Goal: Task Accomplishment & Management: Manage account settings

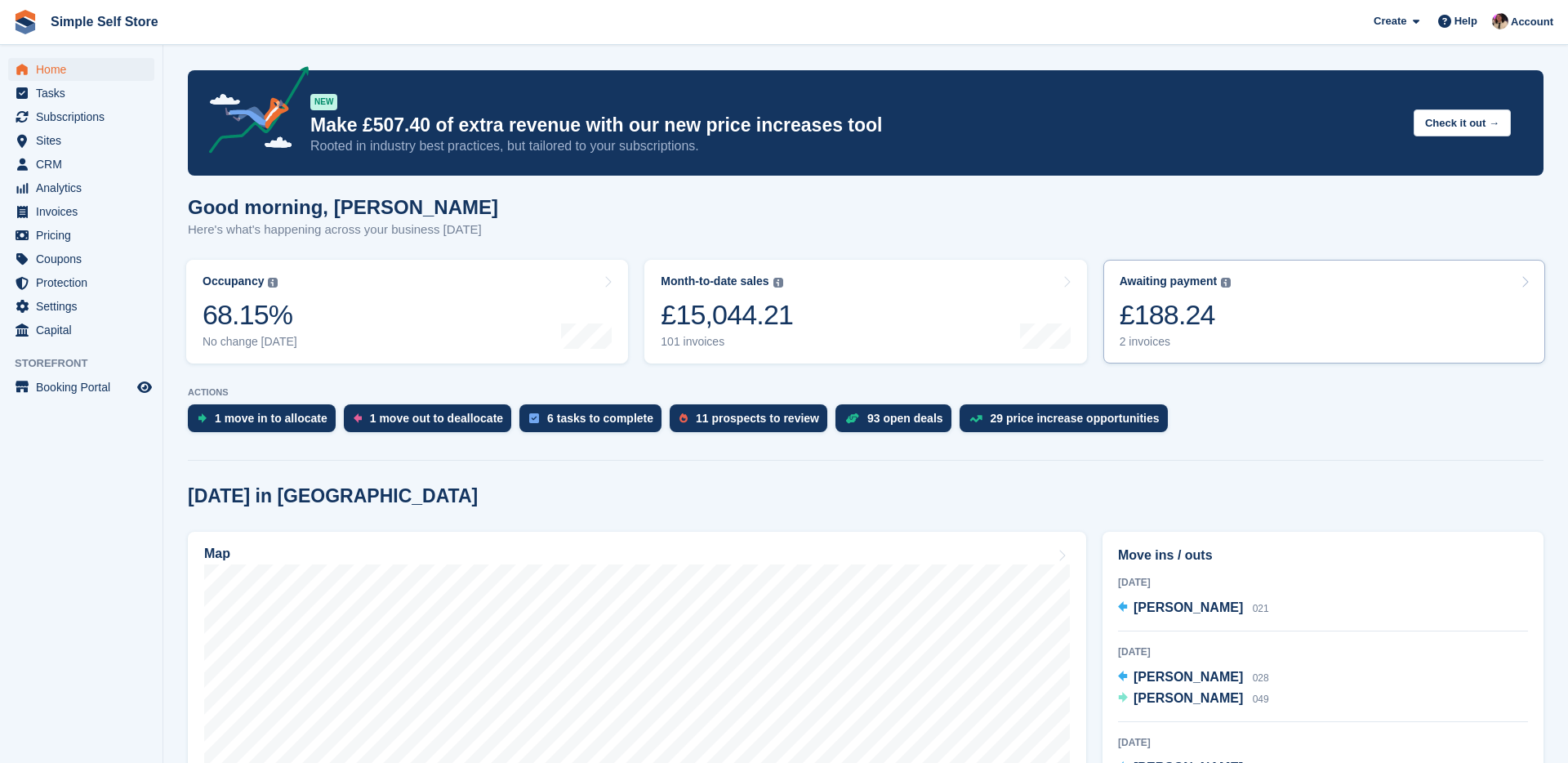
click at [1225, 329] on div "£188.24" at bounding box center [1176, 314] width 112 height 33
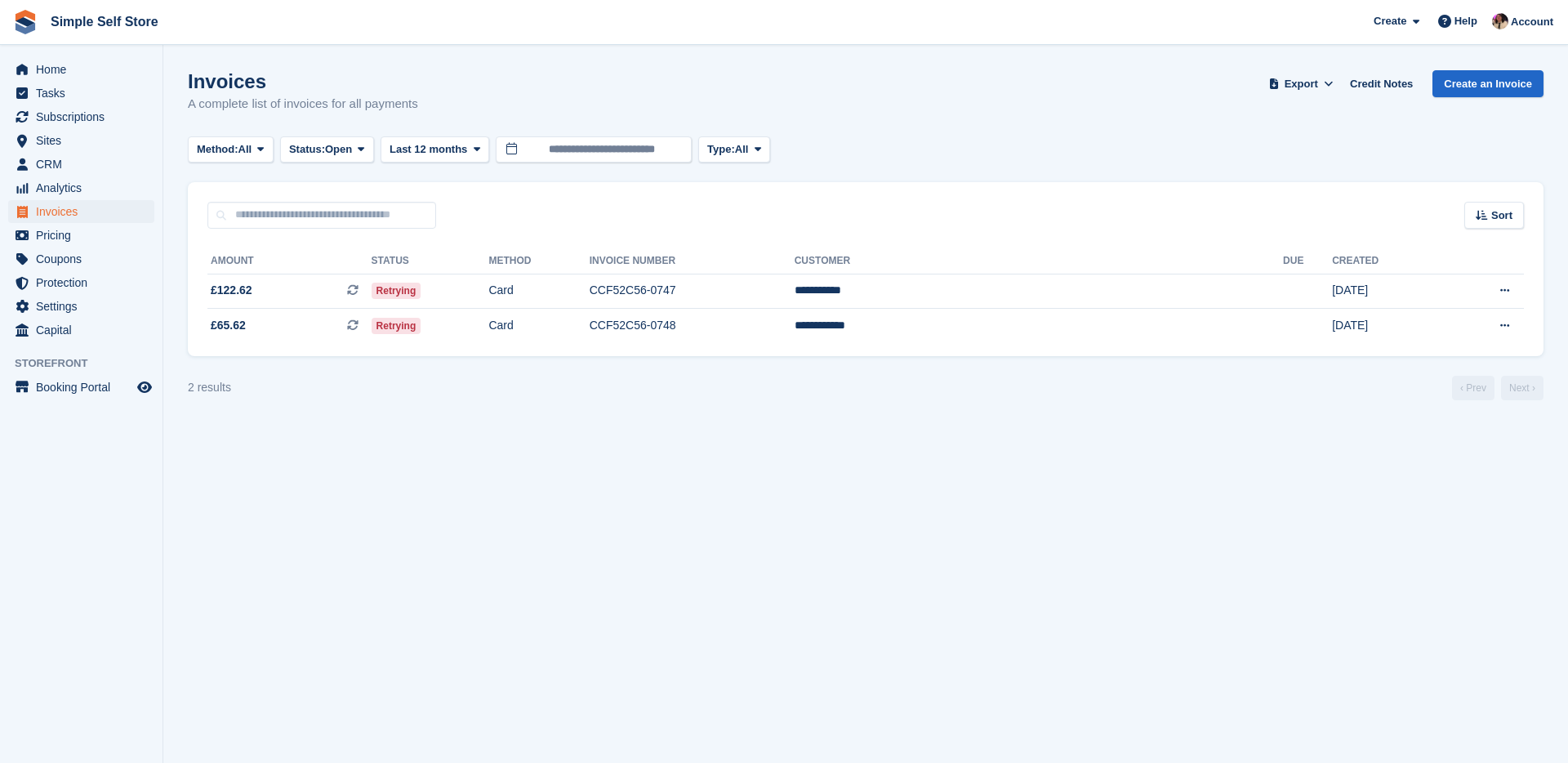
click at [794, 341] on td "CCF52C56-0748" at bounding box center [692, 325] width 205 height 34
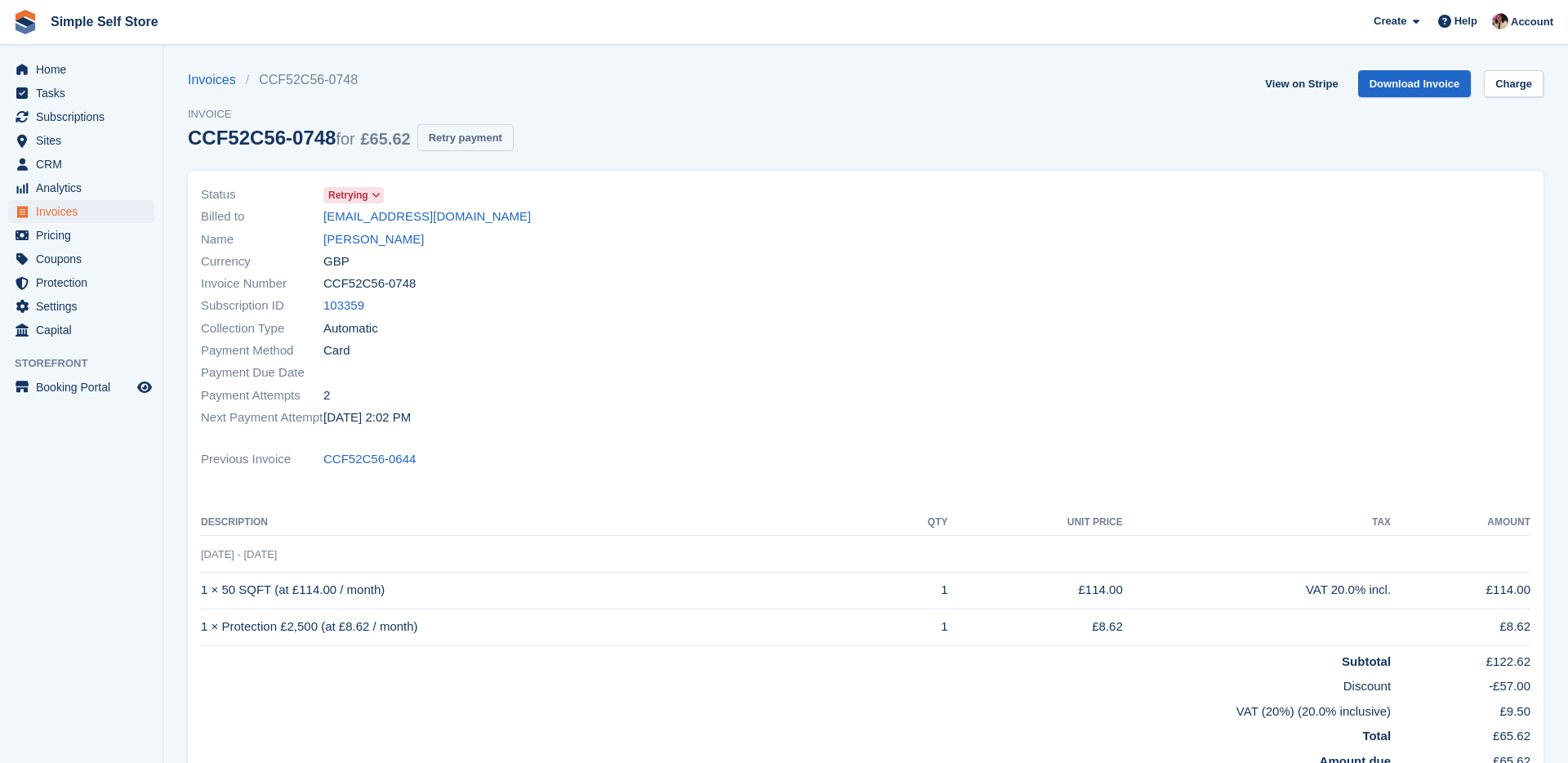
click at [483, 139] on button "Retry payment" at bounding box center [465, 137] width 96 height 27
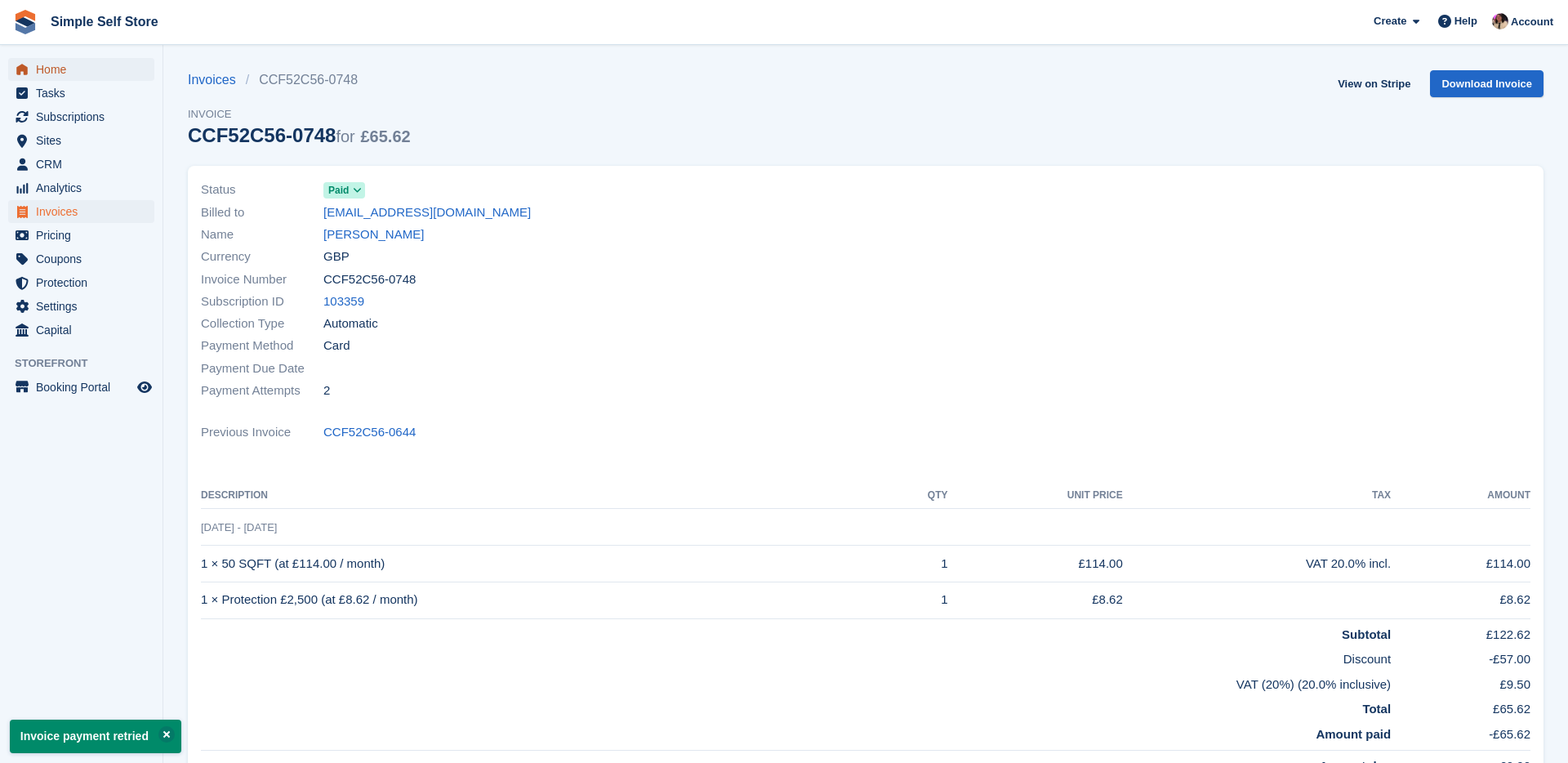
click at [94, 75] on span "Home" at bounding box center [85, 69] width 98 height 23
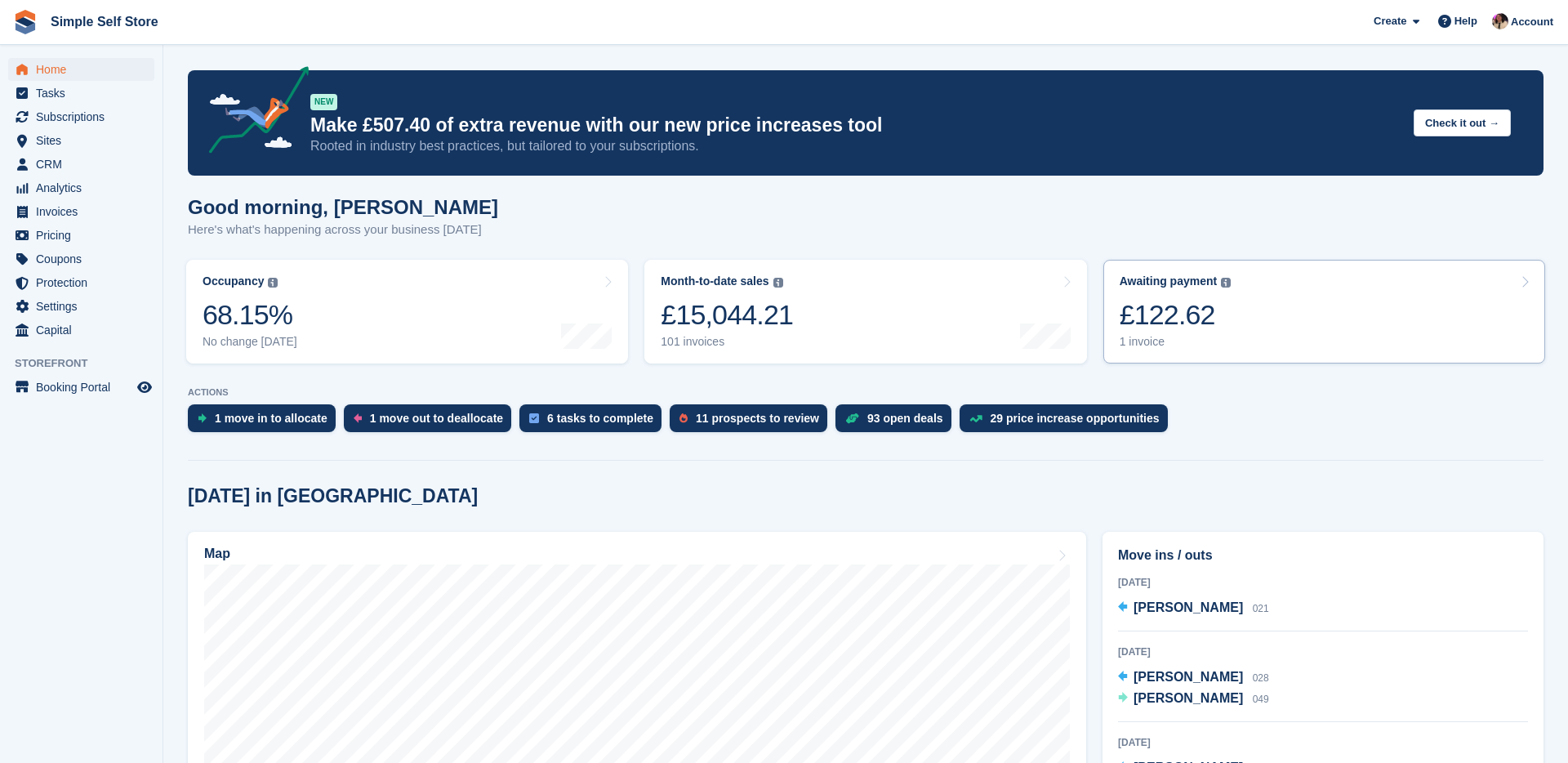
click at [1144, 322] on div "£122.62" at bounding box center [1176, 314] width 112 height 33
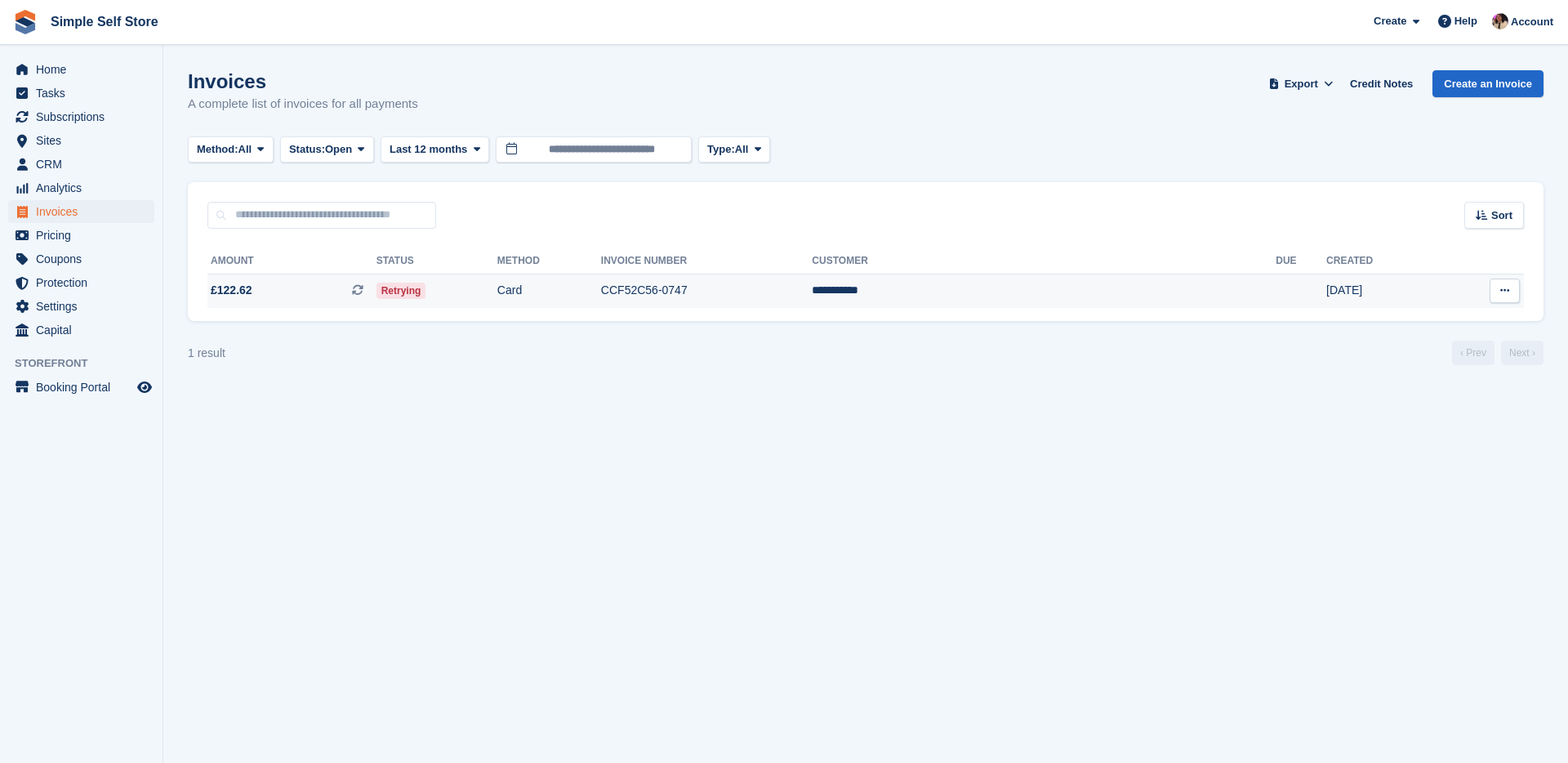
click at [813, 288] on td "CCF52C56-0747" at bounding box center [707, 291] width 211 height 34
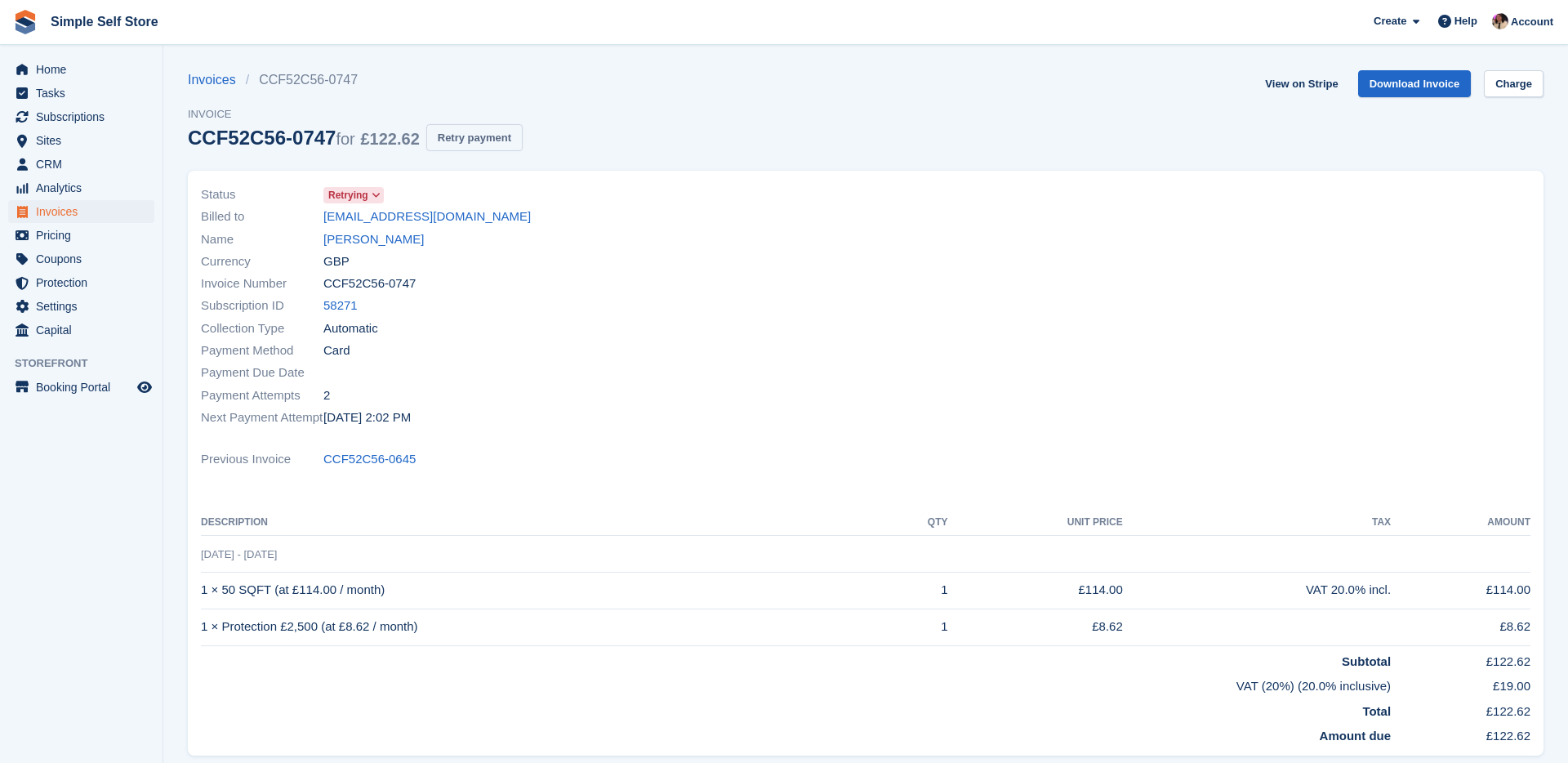
click at [508, 129] on button "Retry payment" at bounding box center [474, 137] width 96 height 27
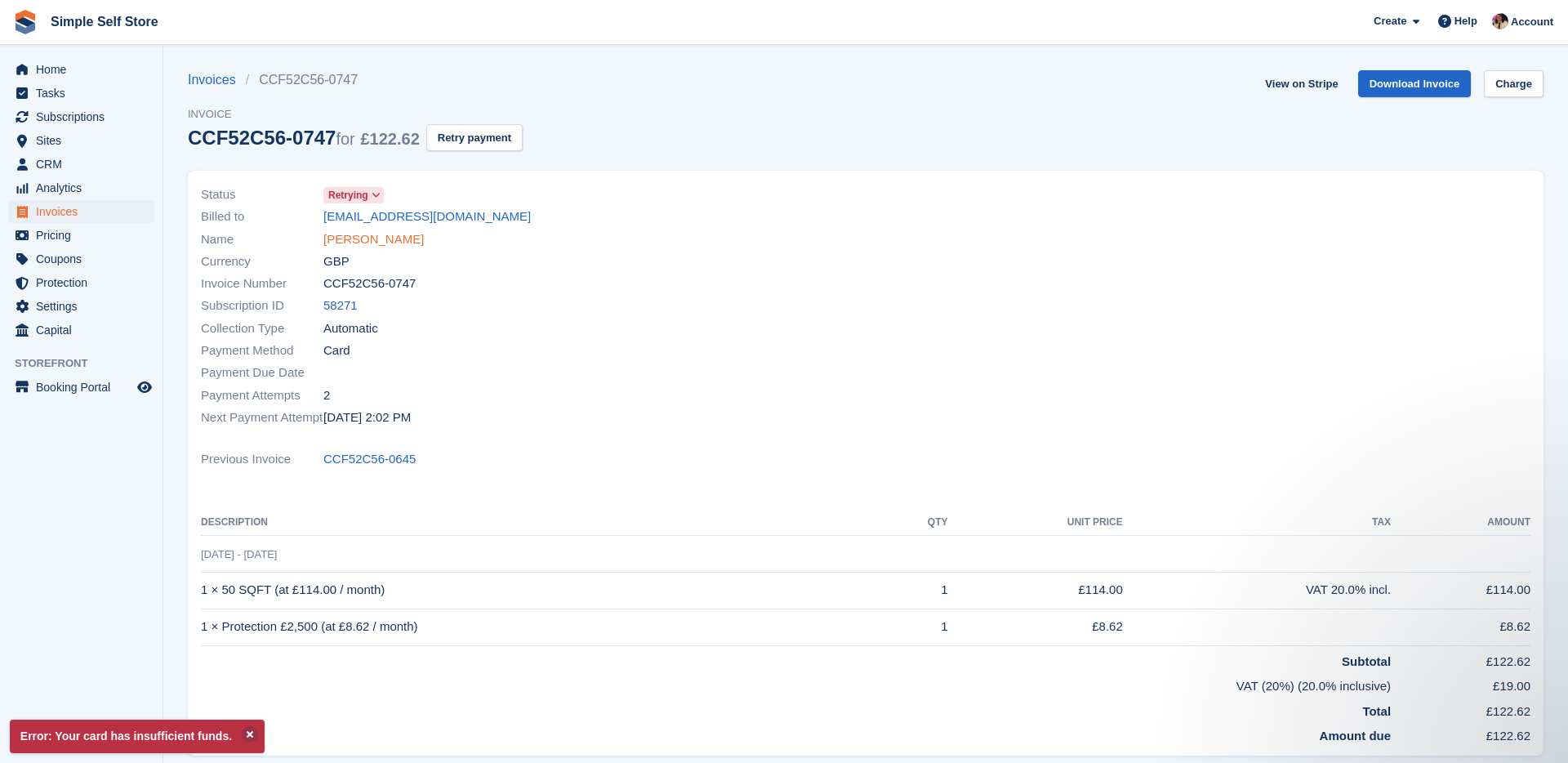
click at [373, 234] on link "Rachel Holt" at bounding box center [374, 240] width 101 height 19
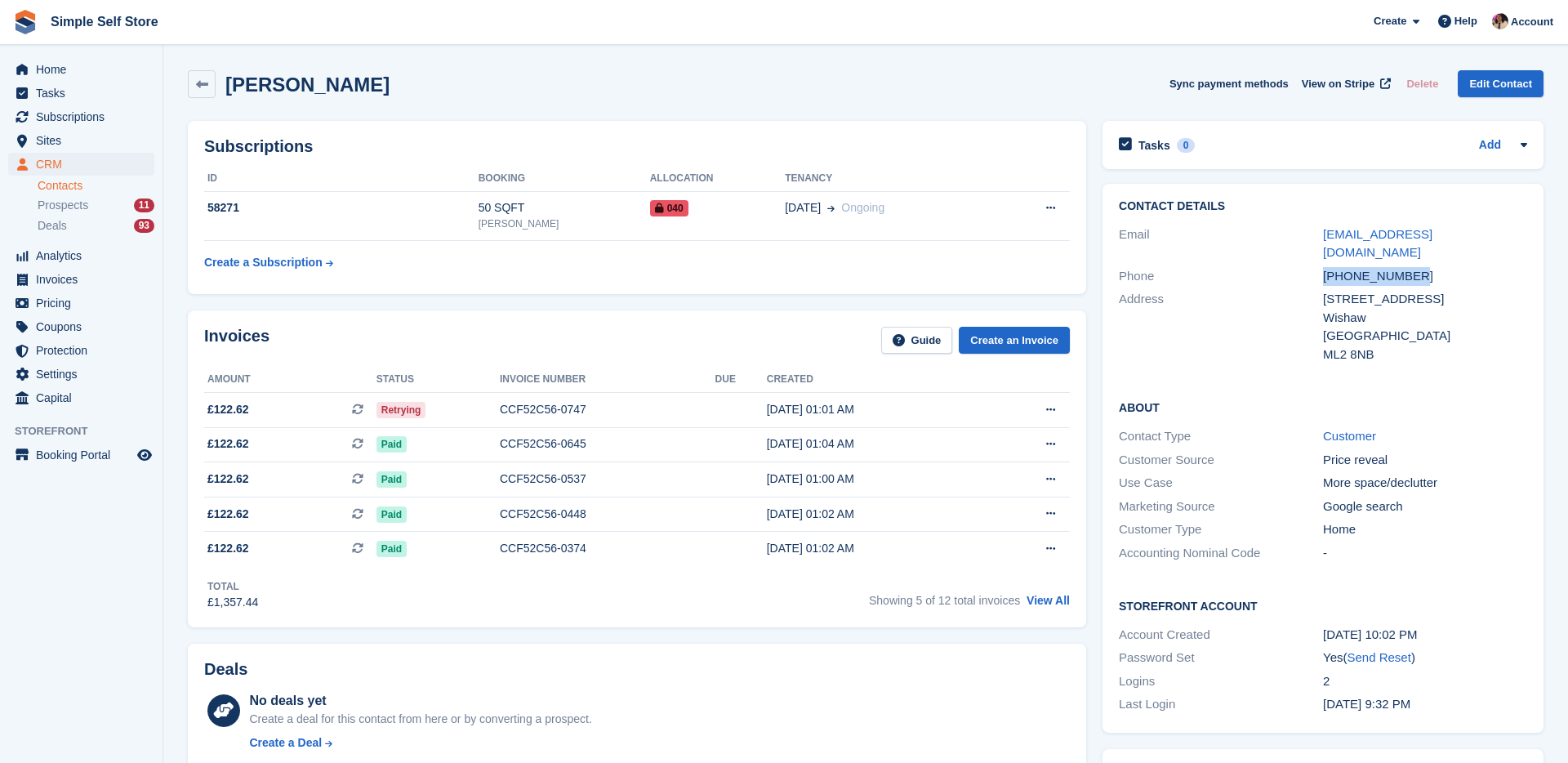
drag, startPoint x: 1419, startPoint y: 257, endPoint x: 1318, endPoint y: 256, distance: 101.0
click at [1318, 264] on div "Phone +447729398771" at bounding box center [1323, 276] width 408 height 24
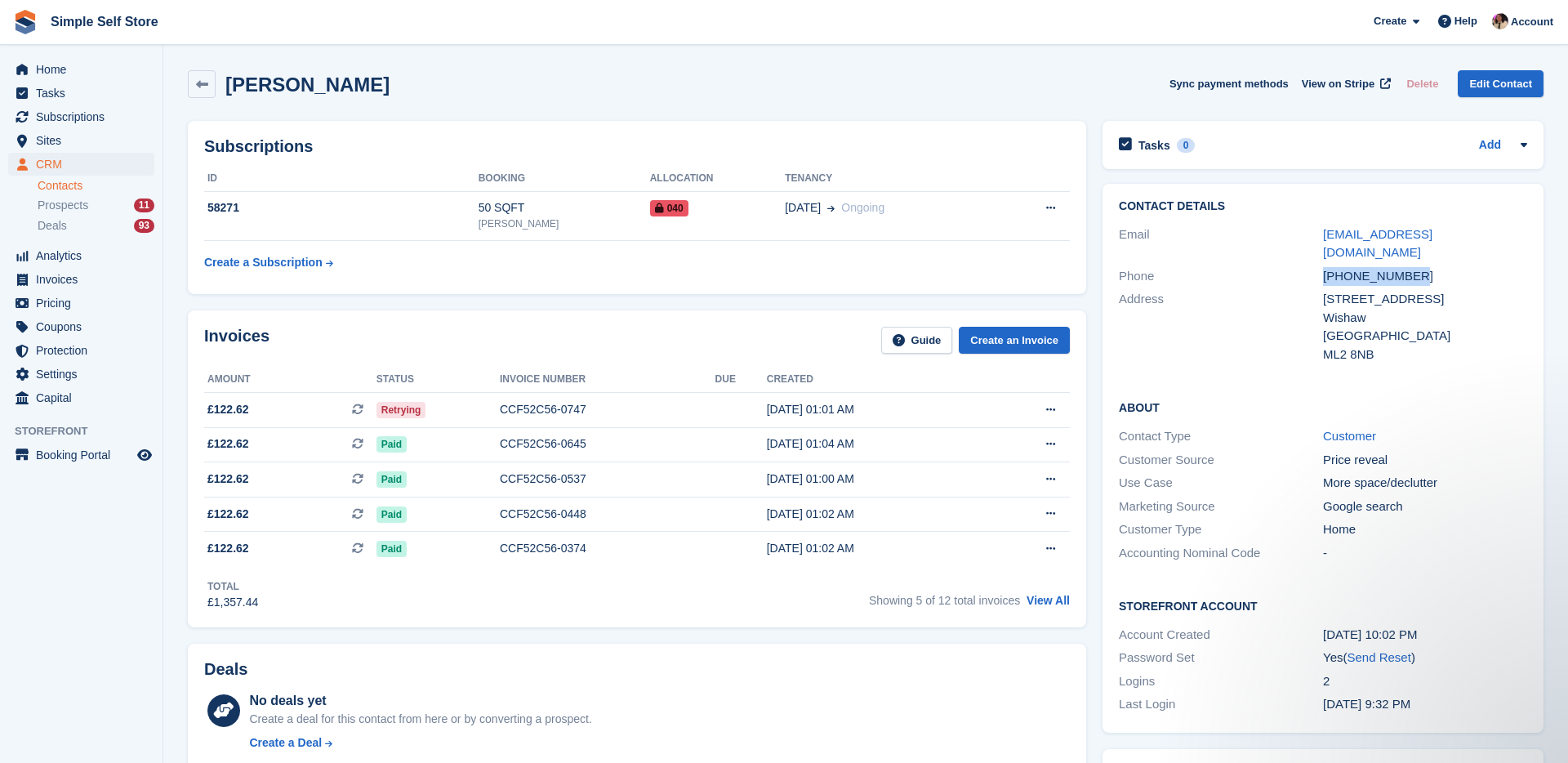
copy div "+447729398771"
click at [67, 68] on span "Home" at bounding box center [85, 69] width 98 height 23
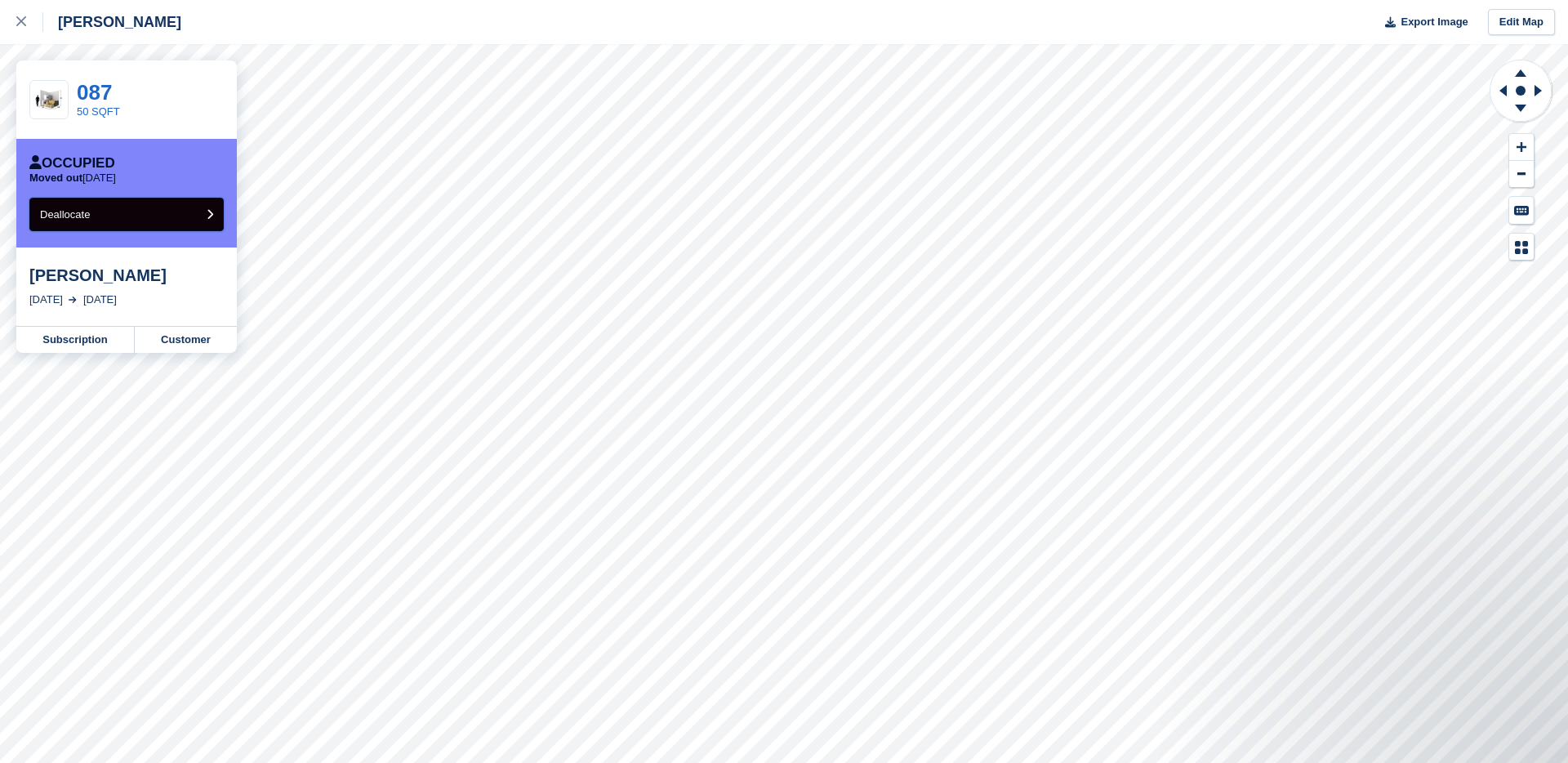
click at [145, 216] on button "Deallocate" at bounding box center [127, 214] width 194 height 33
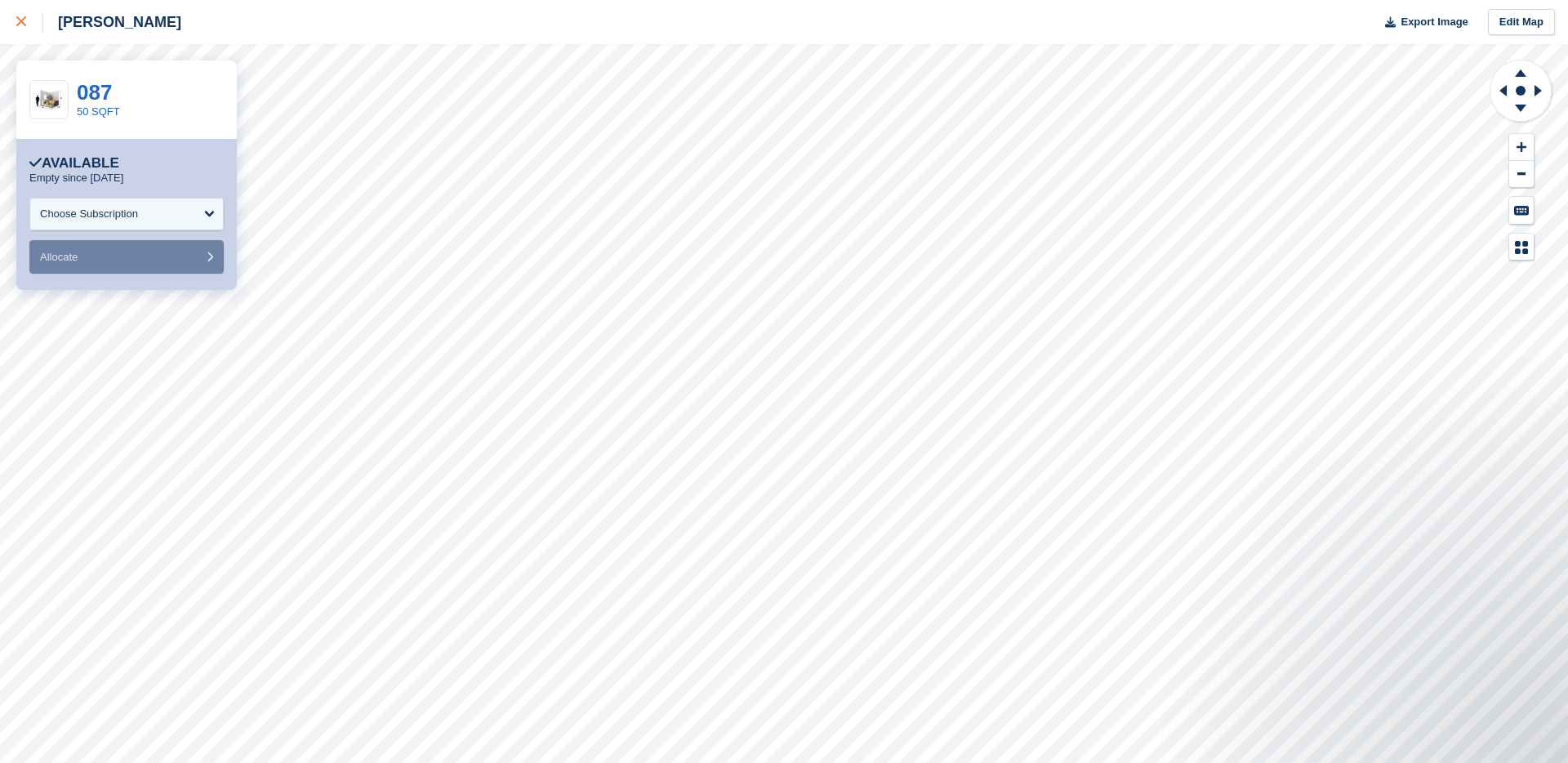
click at [19, 27] on div at bounding box center [29, 22] width 27 height 20
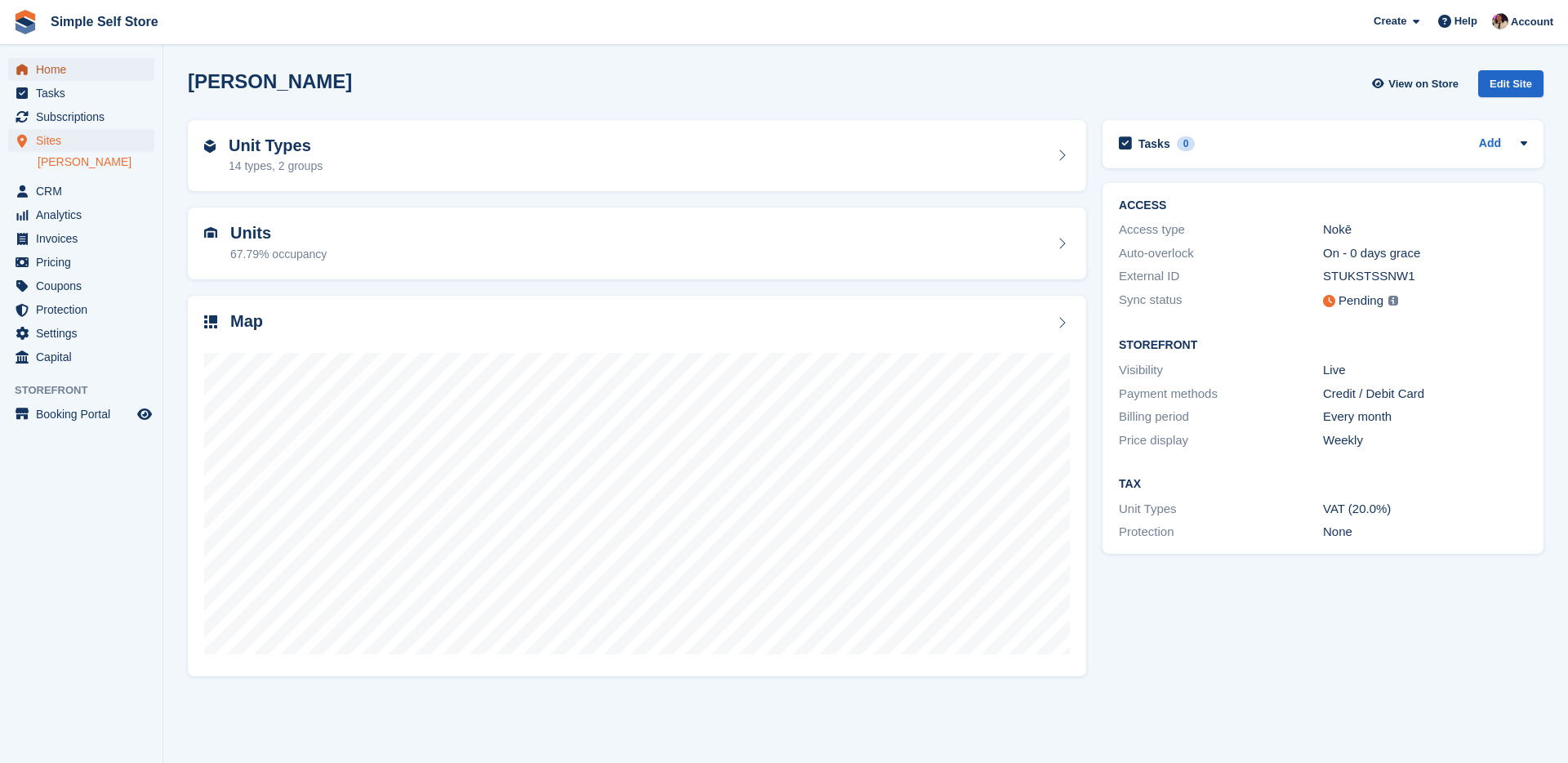
click at [69, 59] on span "Home" at bounding box center [85, 69] width 98 height 23
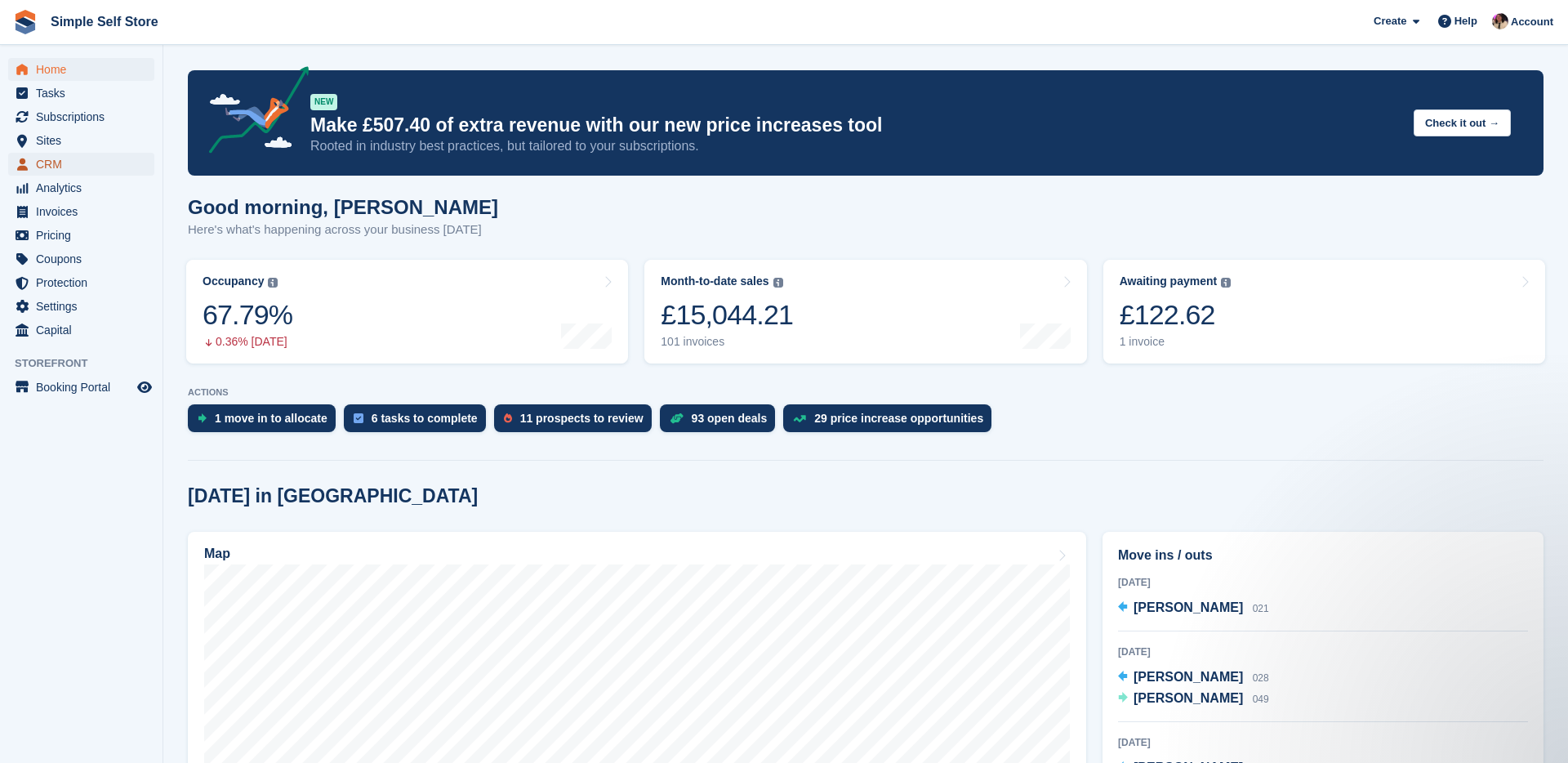
click at [69, 166] on span "CRM" at bounding box center [85, 165] width 98 height 23
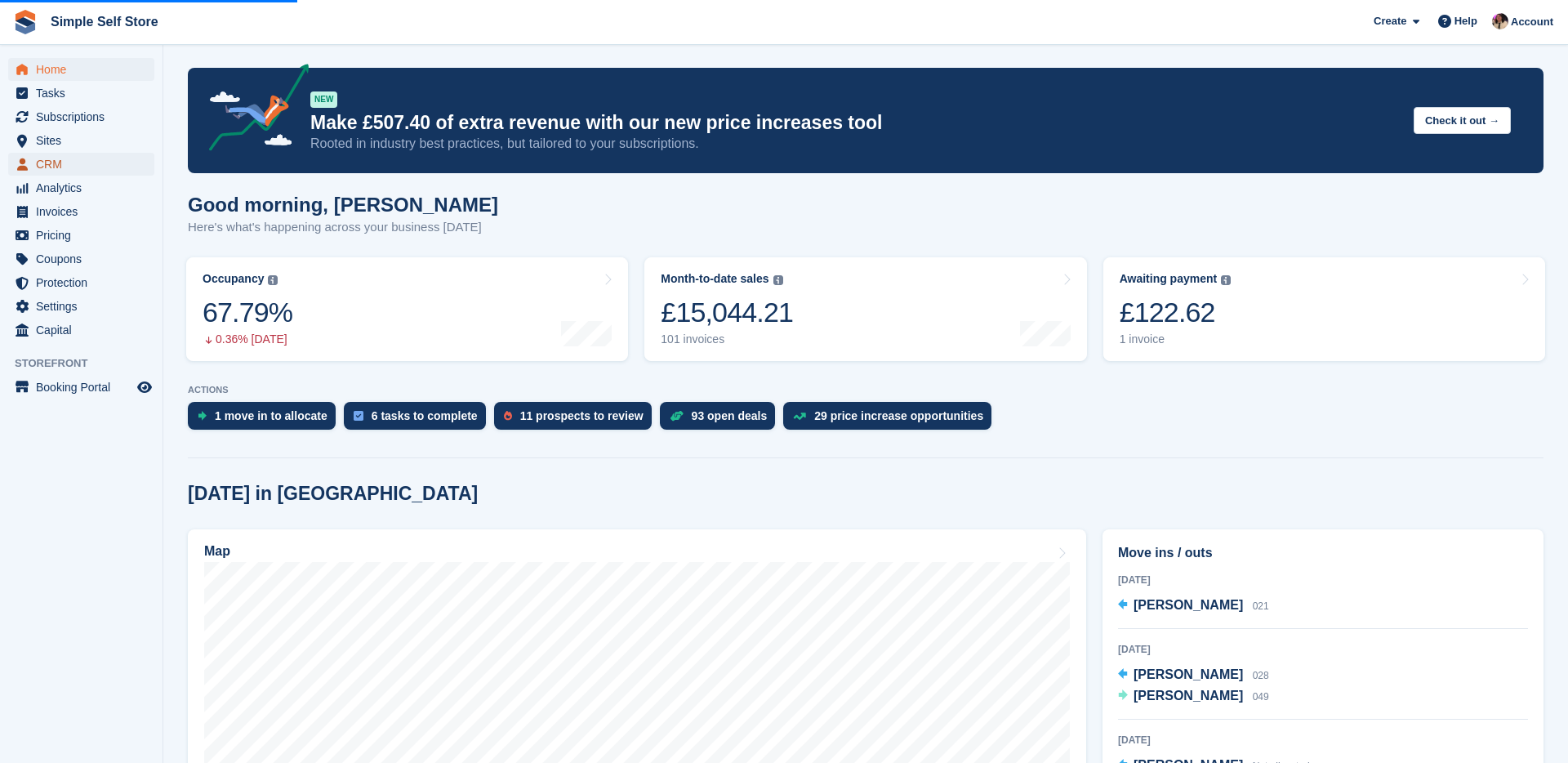
scroll to position [3, 0]
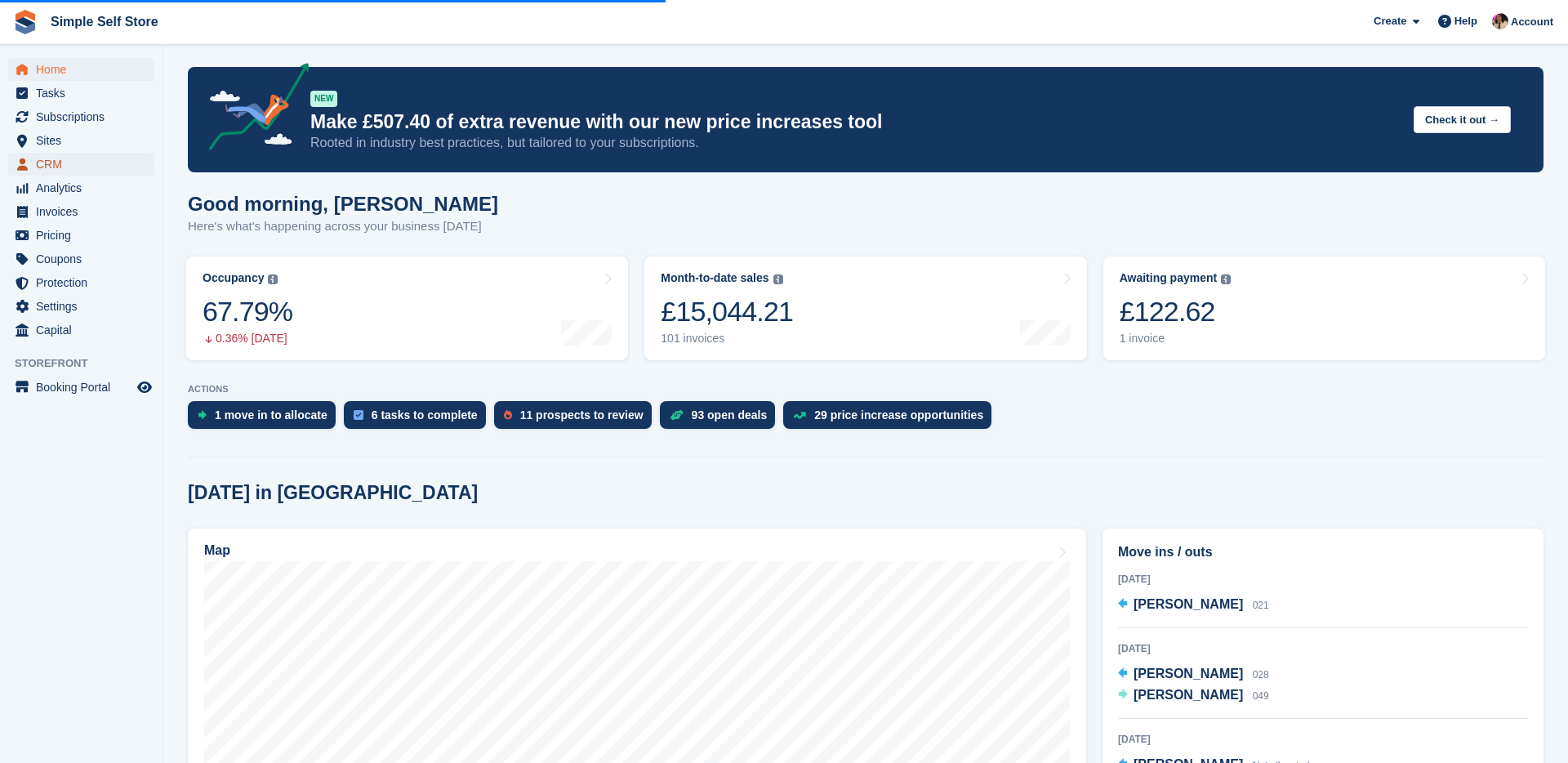
click at [70, 166] on span "CRM" at bounding box center [85, 165] width 98 height 23
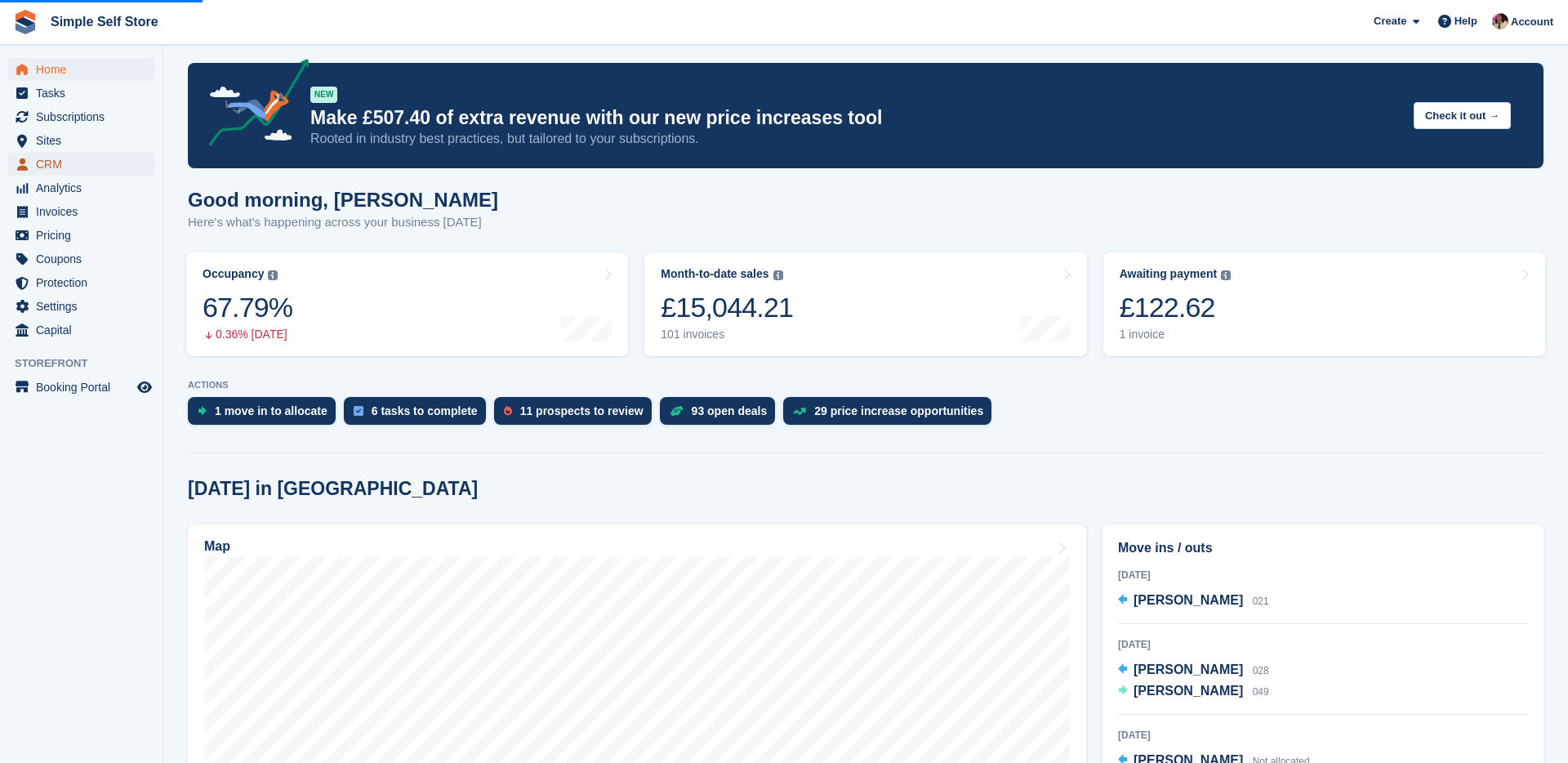
scroll to position [0, 0]
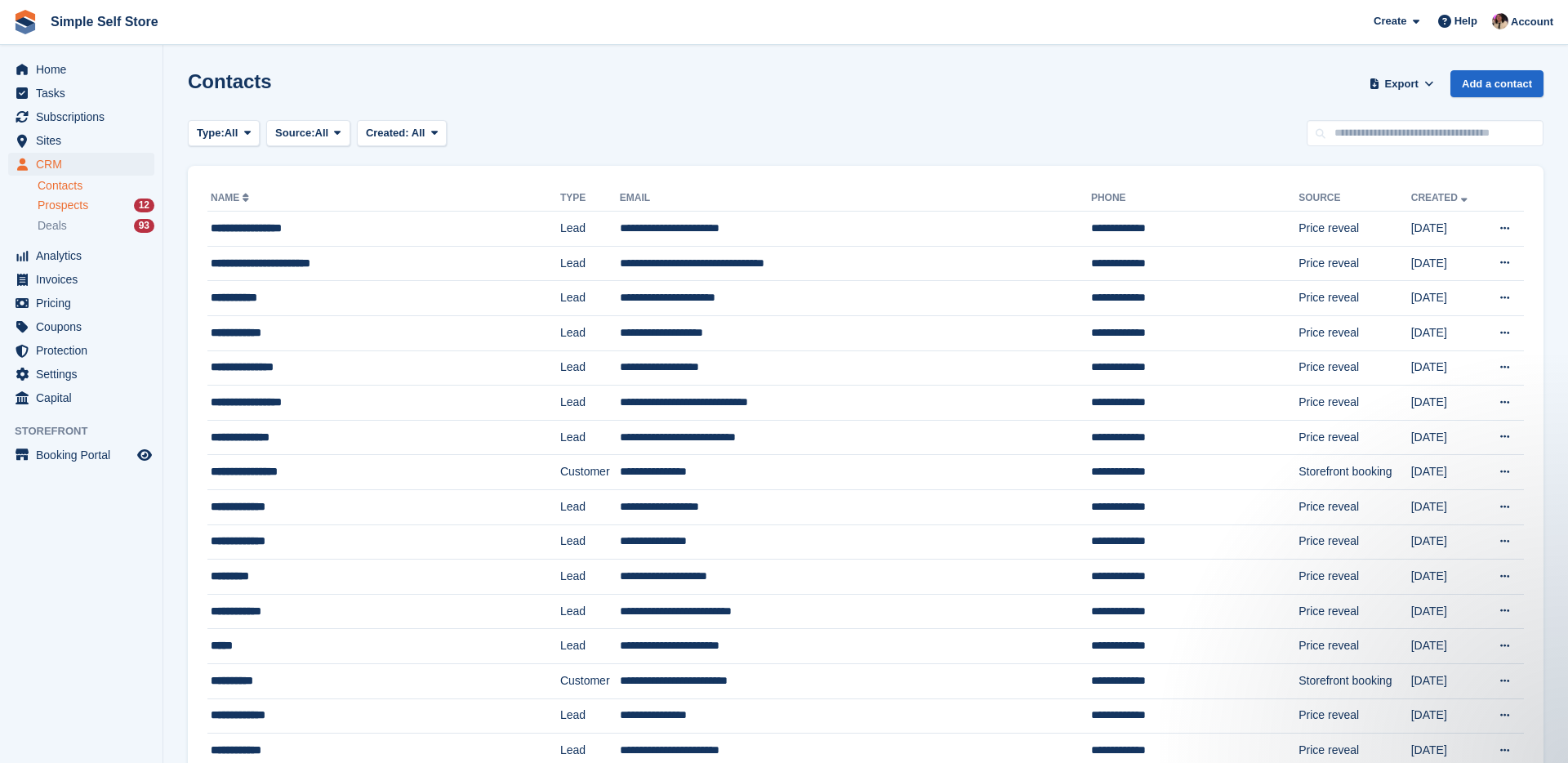
click at [72, 205] on span "Prospects" at bounding box center [62, 205] width 50 height 15
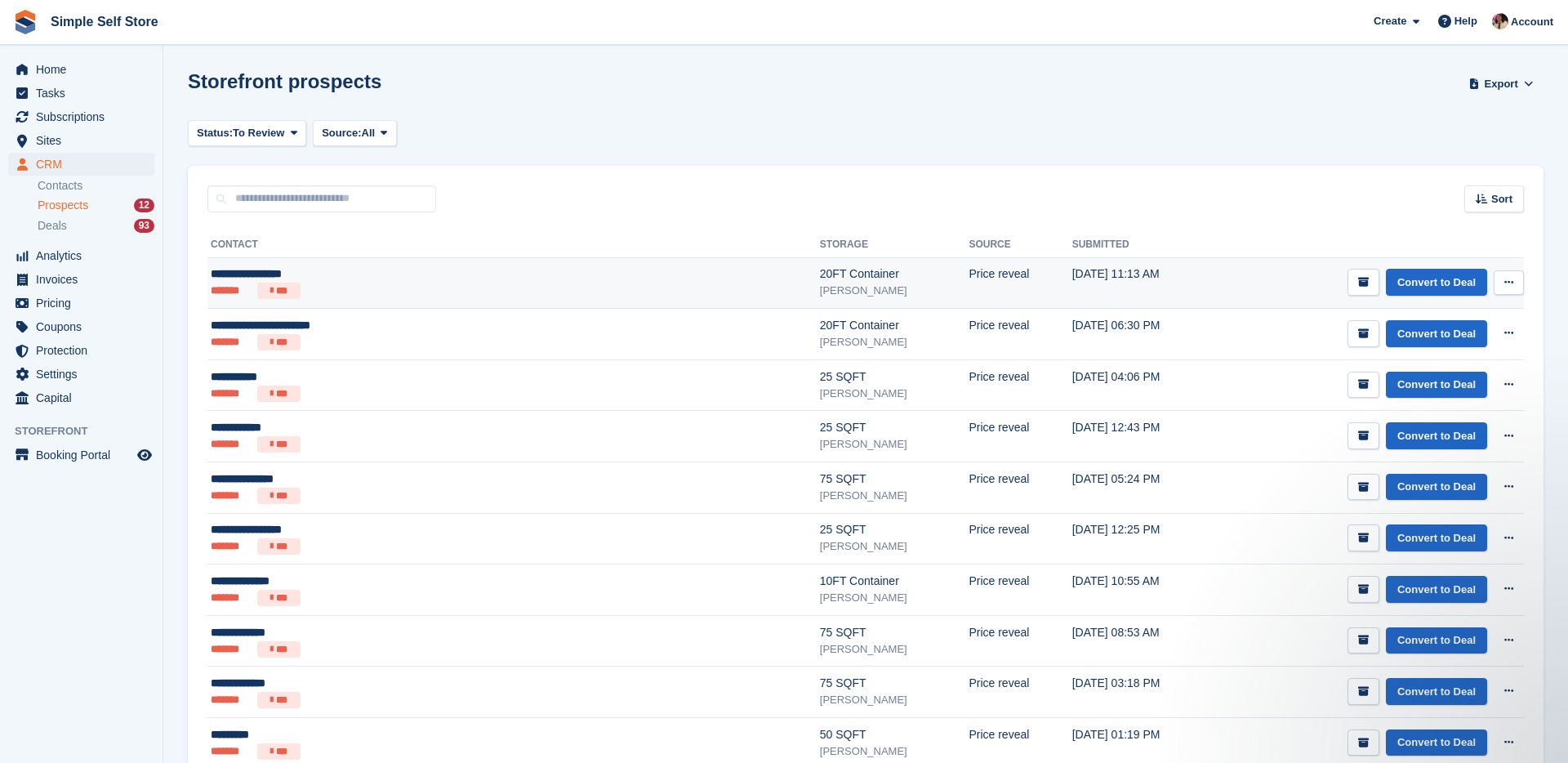
click at [349, 279] on div "**********" at bounding box center [387, 274] width 355 height 17
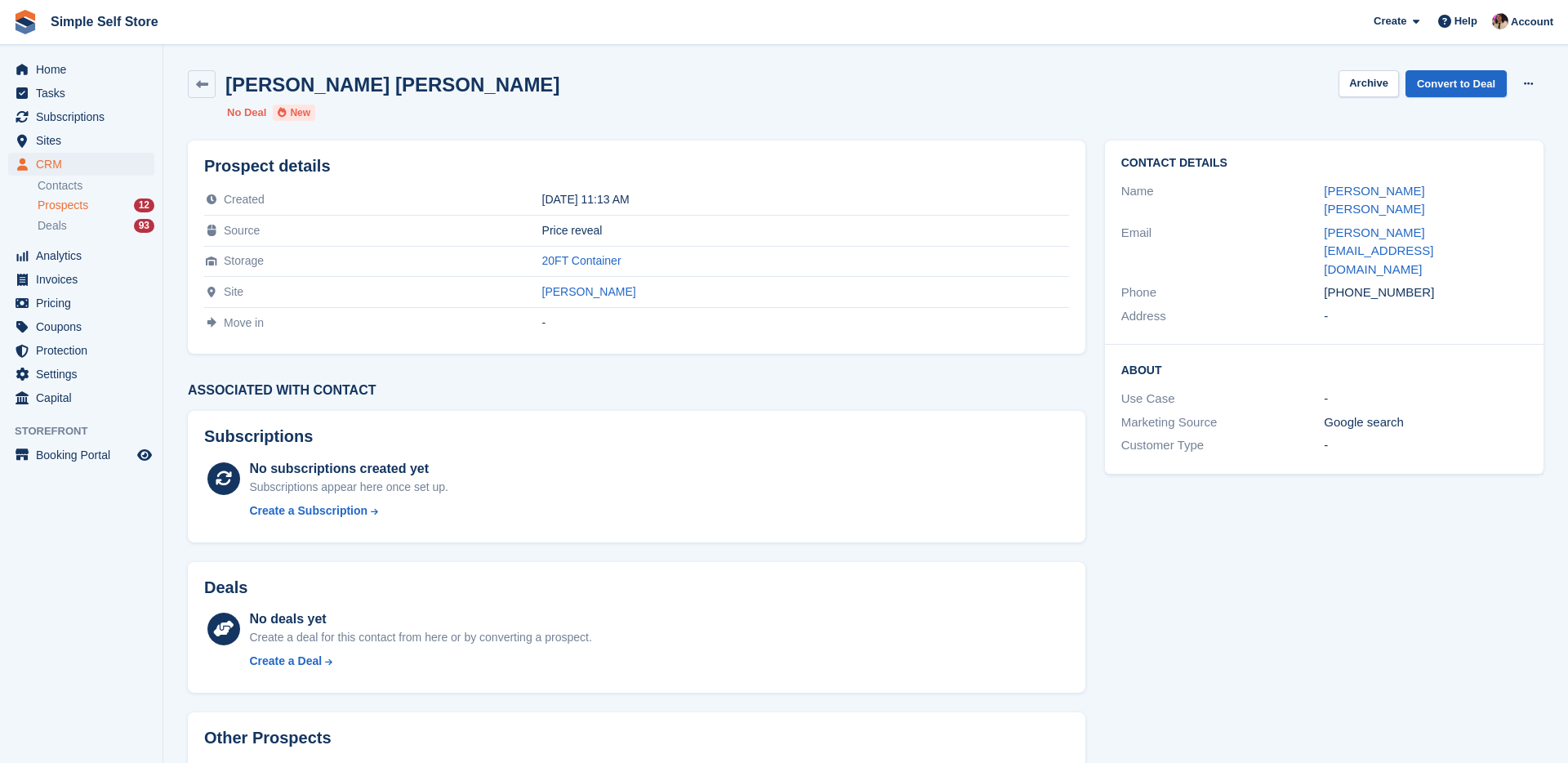
drag, startPoint x: 1427, startPoint y: 236, endPoint x: 1316, endPoint y: 232, distance: 111.1
click at [1316, 281] on div "Phone +447800790497" at bounding box center [1324, 292] width 406 height 24
copy div "+447800790497"
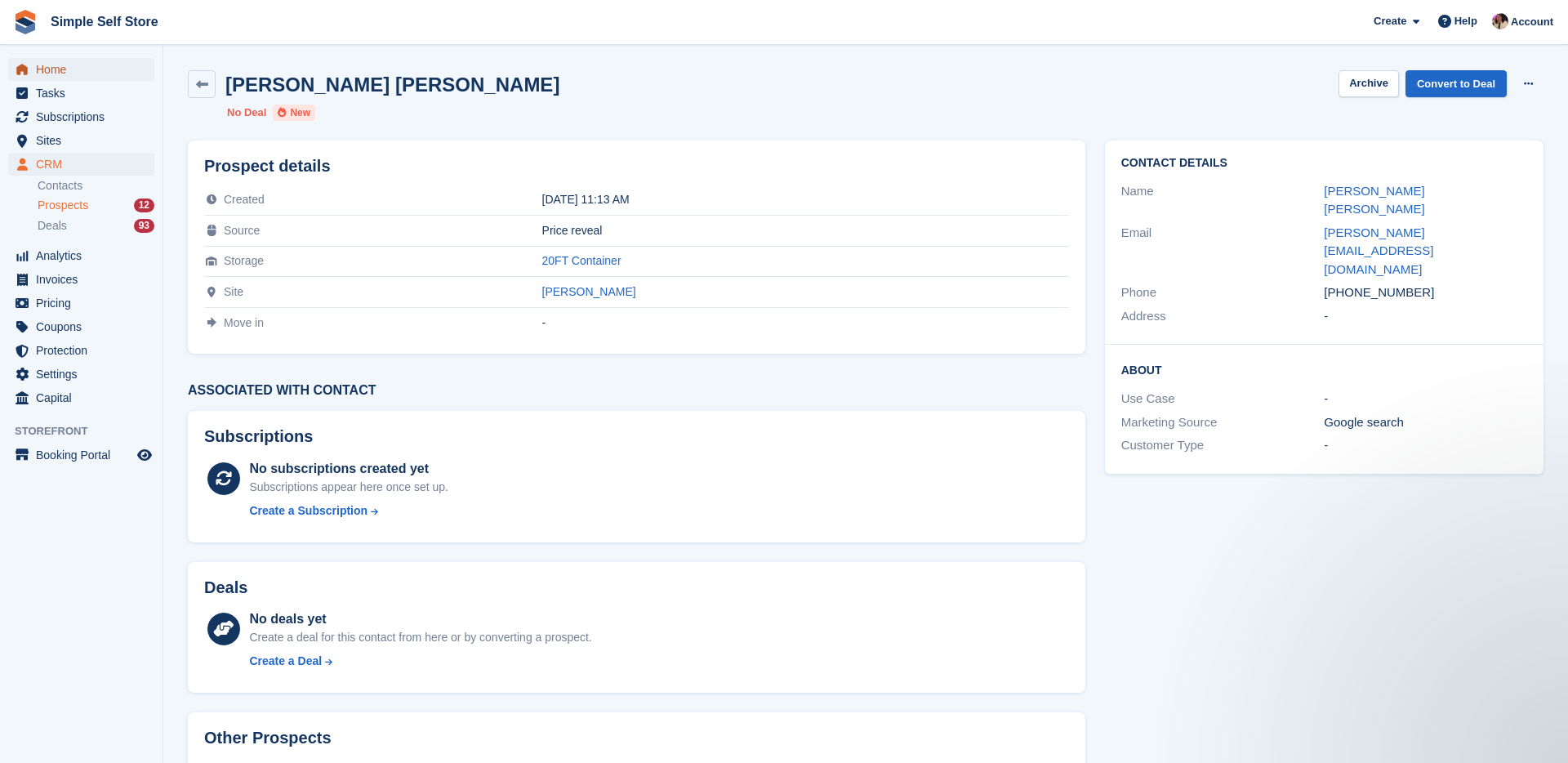
click at [65, 71] on span "Home" at bounding box center [85, 69] width 98 height 23
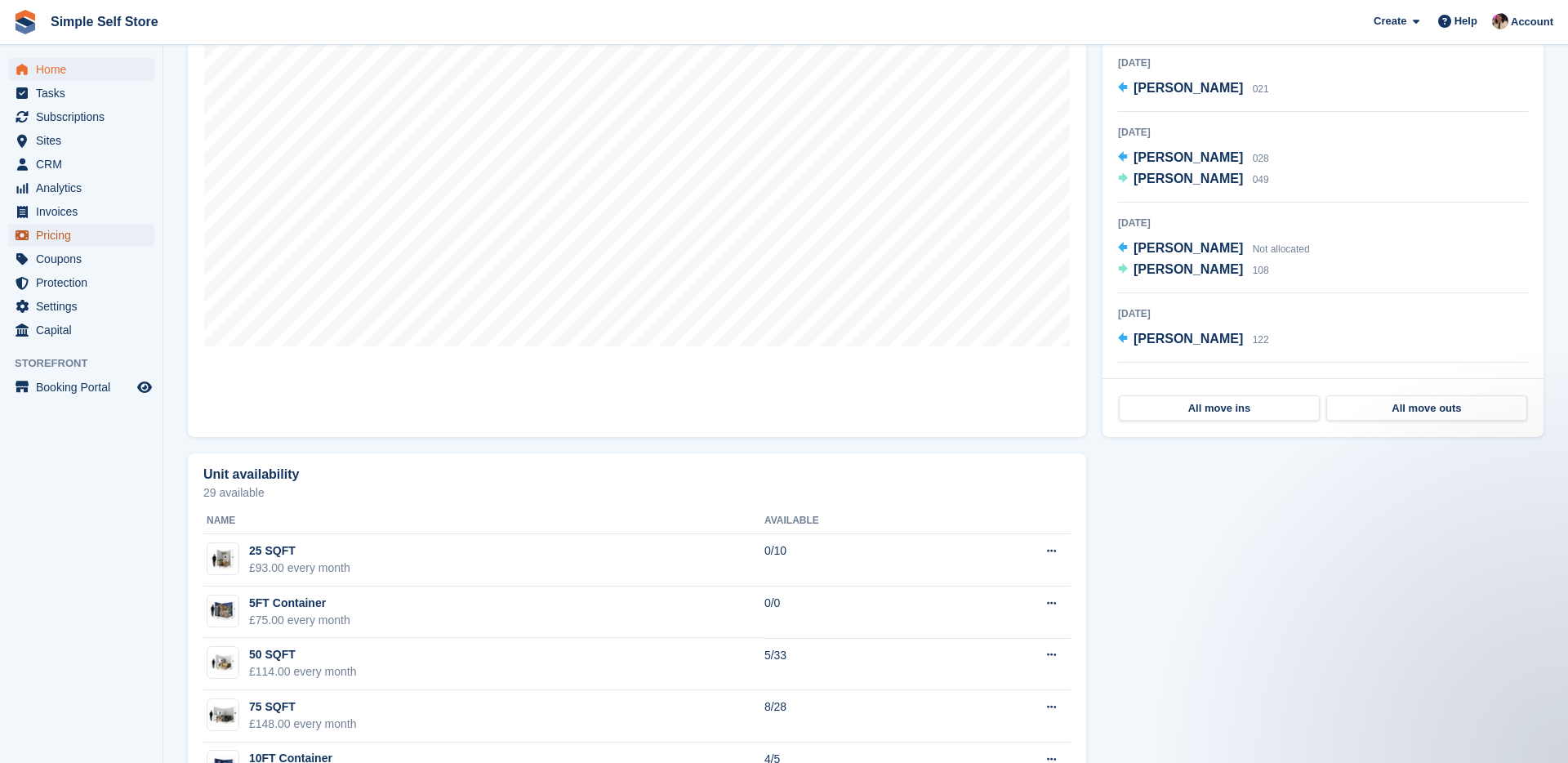
click at [33, 229] on link "Pricing" at bounding box center [82, 235] width 147 height 23
